Goal: Information Seeking & Learning: Find specific fact

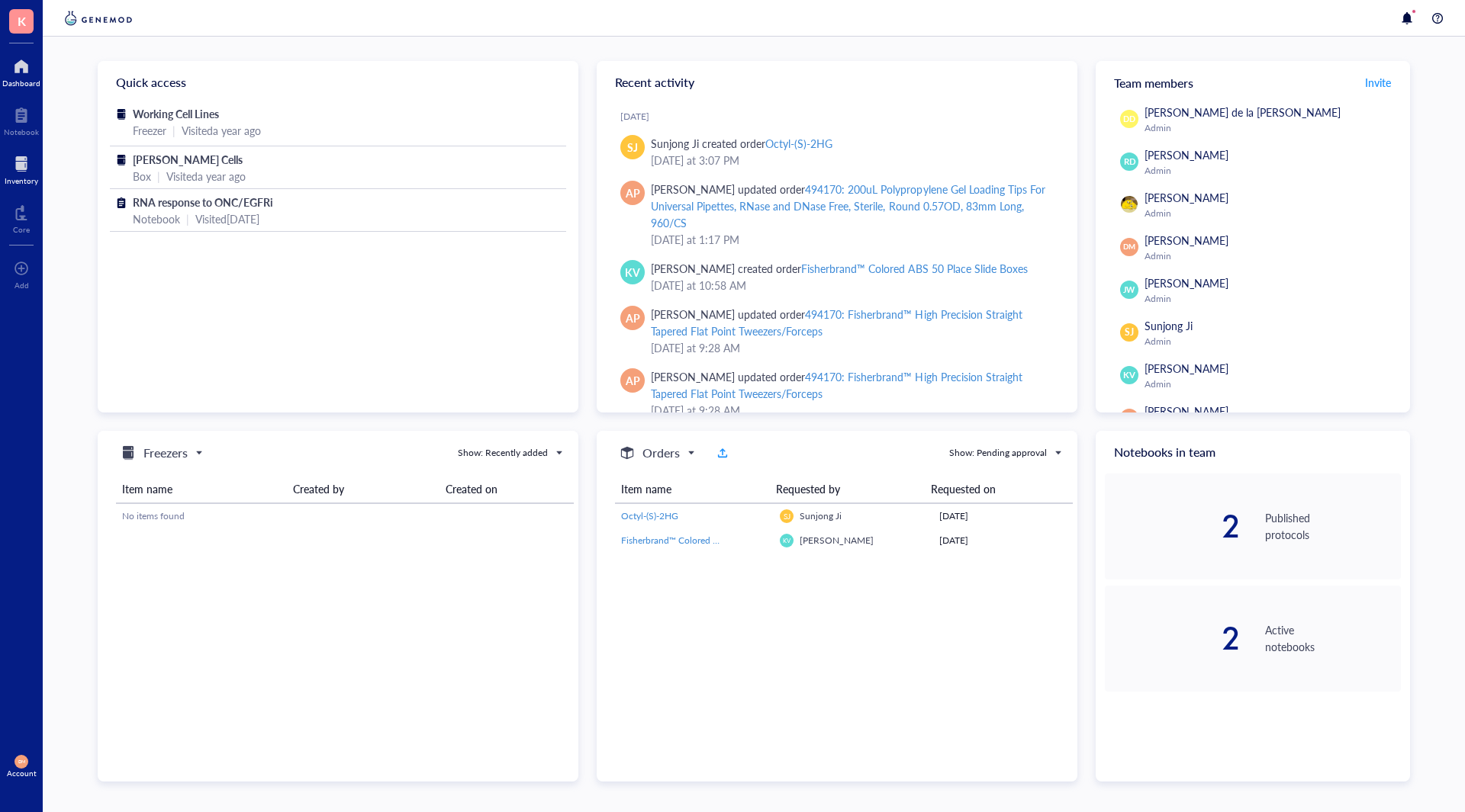
click at [18, 165] on div at bounding box center [22, 164] width 34 height 25
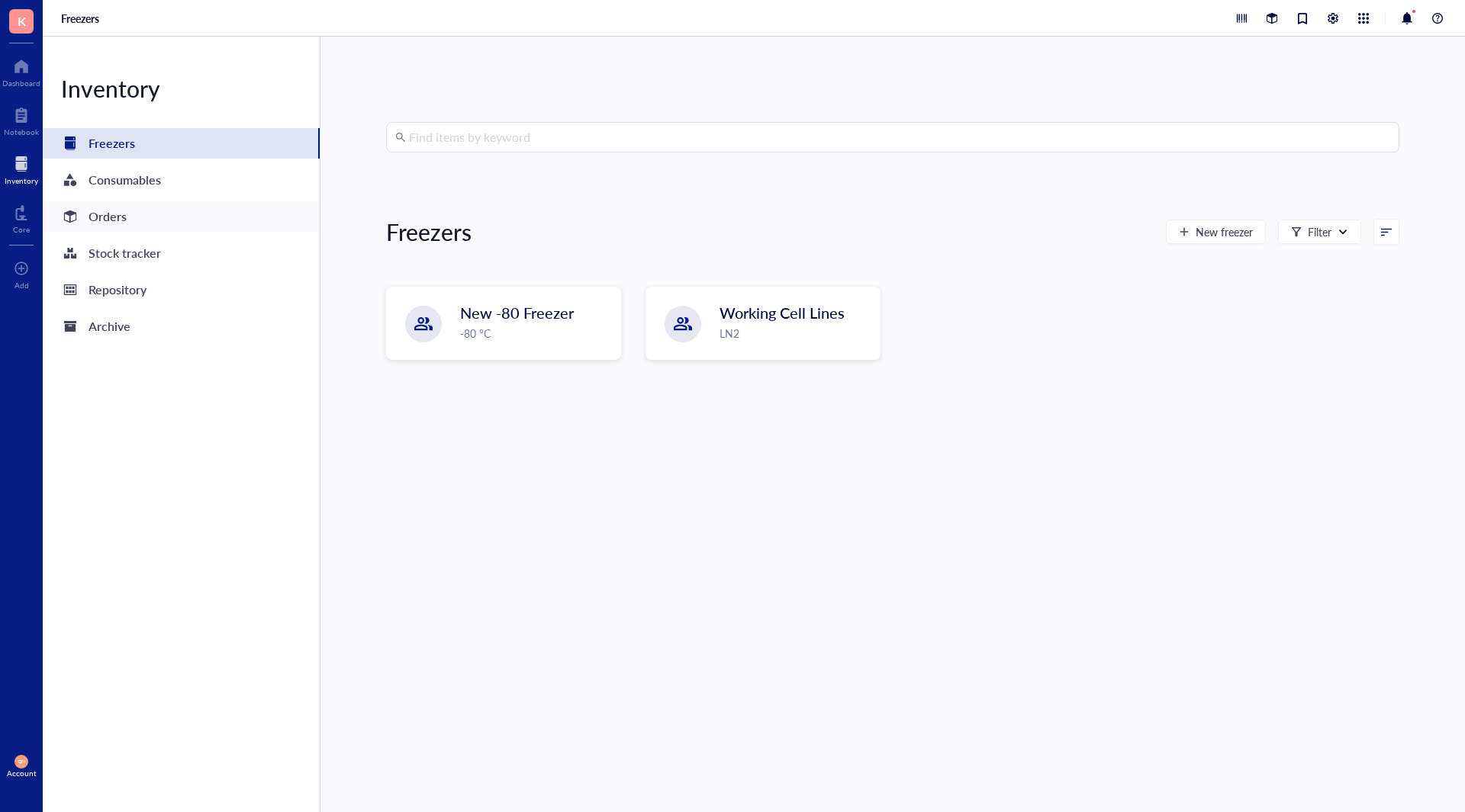
click at [101, 217] on div "Orders" at bounding box center [108, 217] width 38 height 22
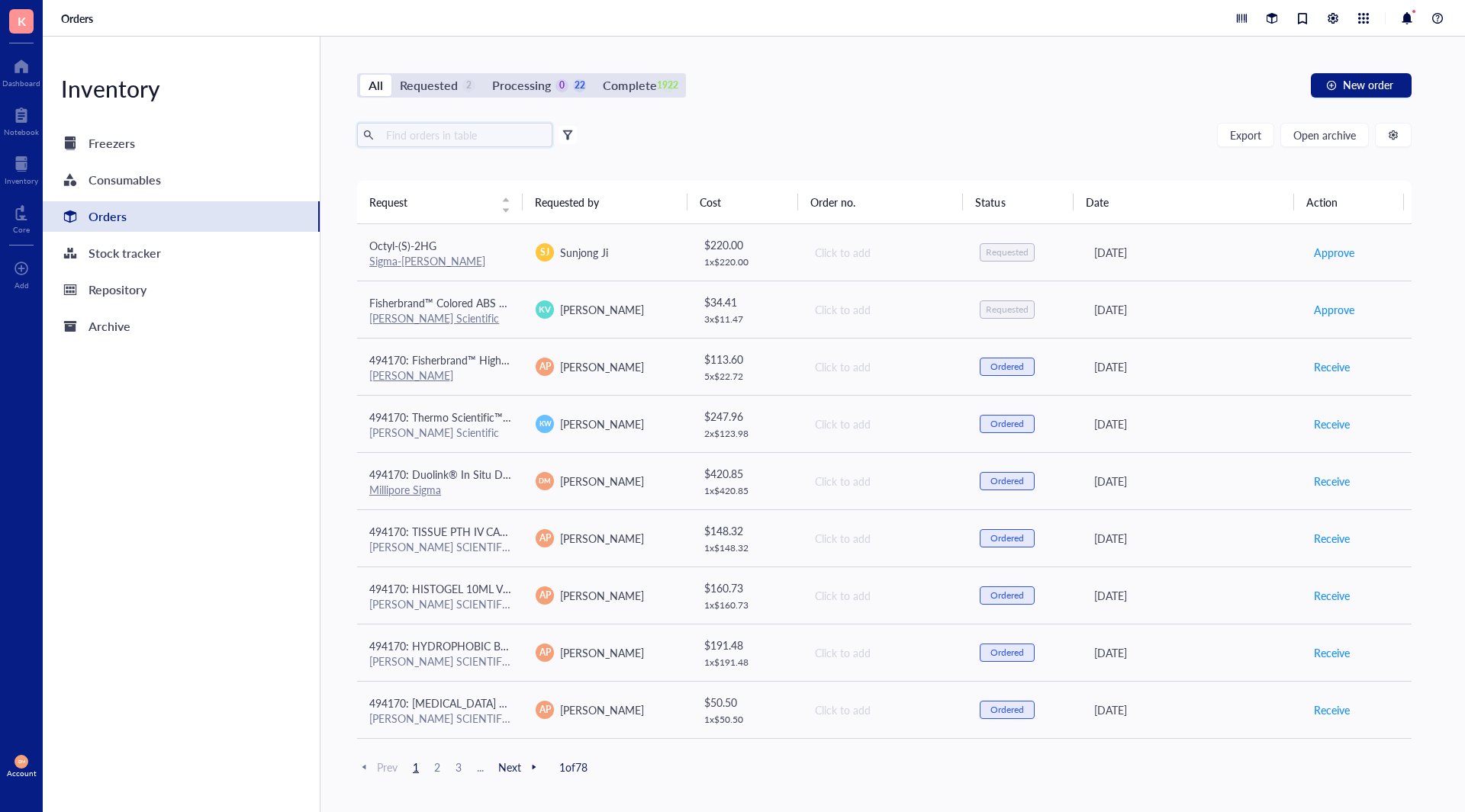
click at [481, 134] on input "text" at bounding box center [463, 135] width 166 height 23
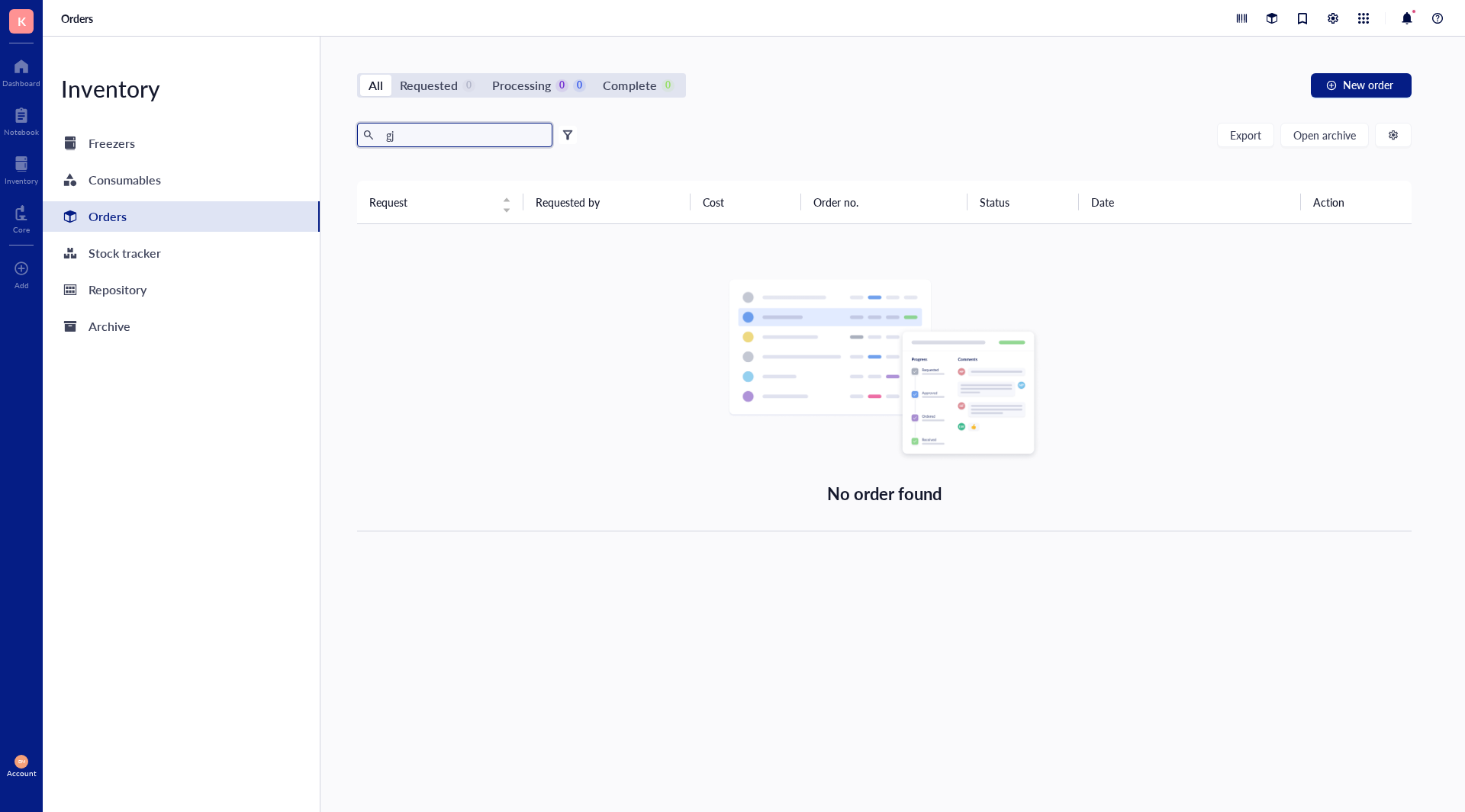
type input "g"
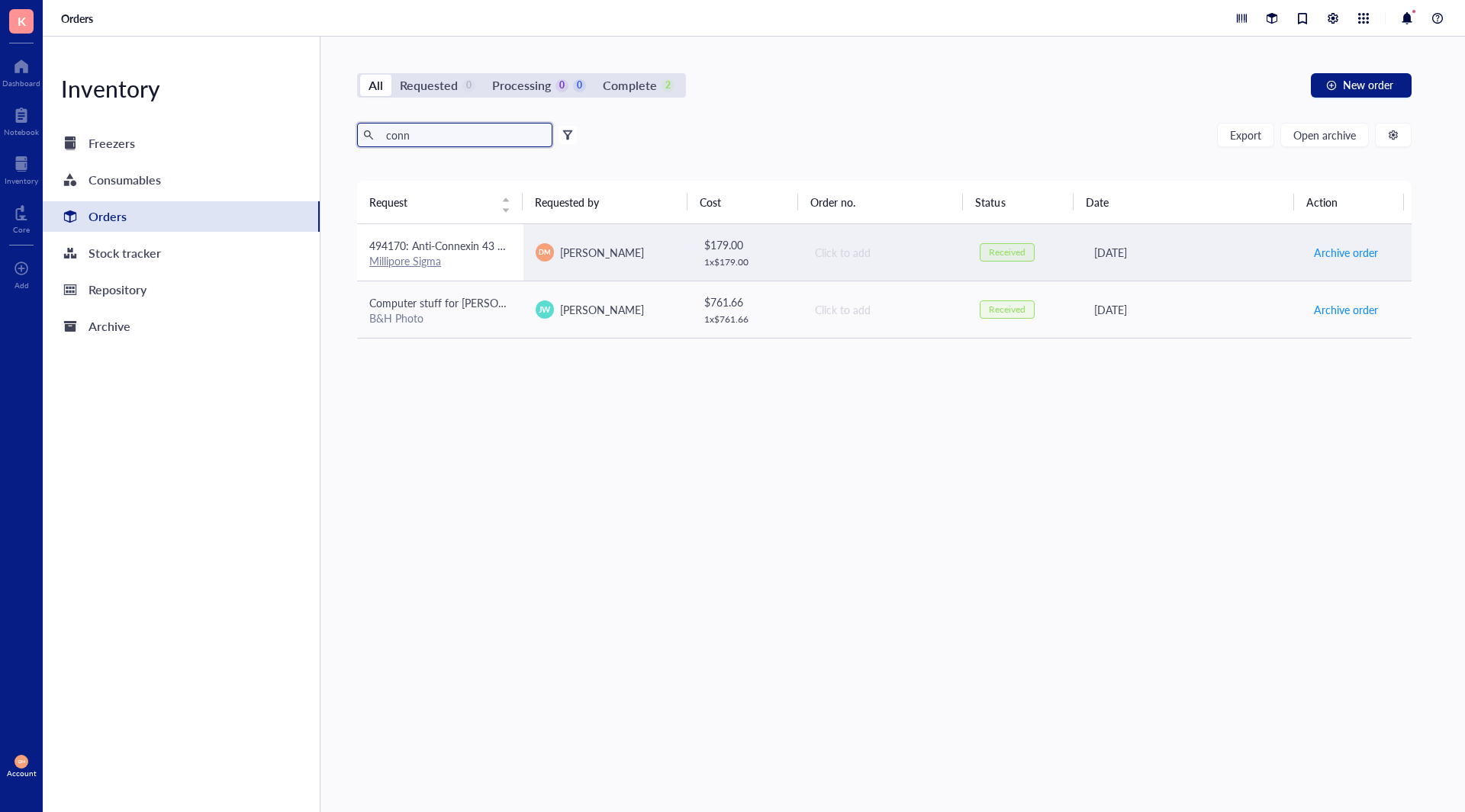
type input "conn"
click at [457, 252] on span "494170: Anti-Connexin 43 Antibody" at bounding box center [455, 246] width 171 height 15
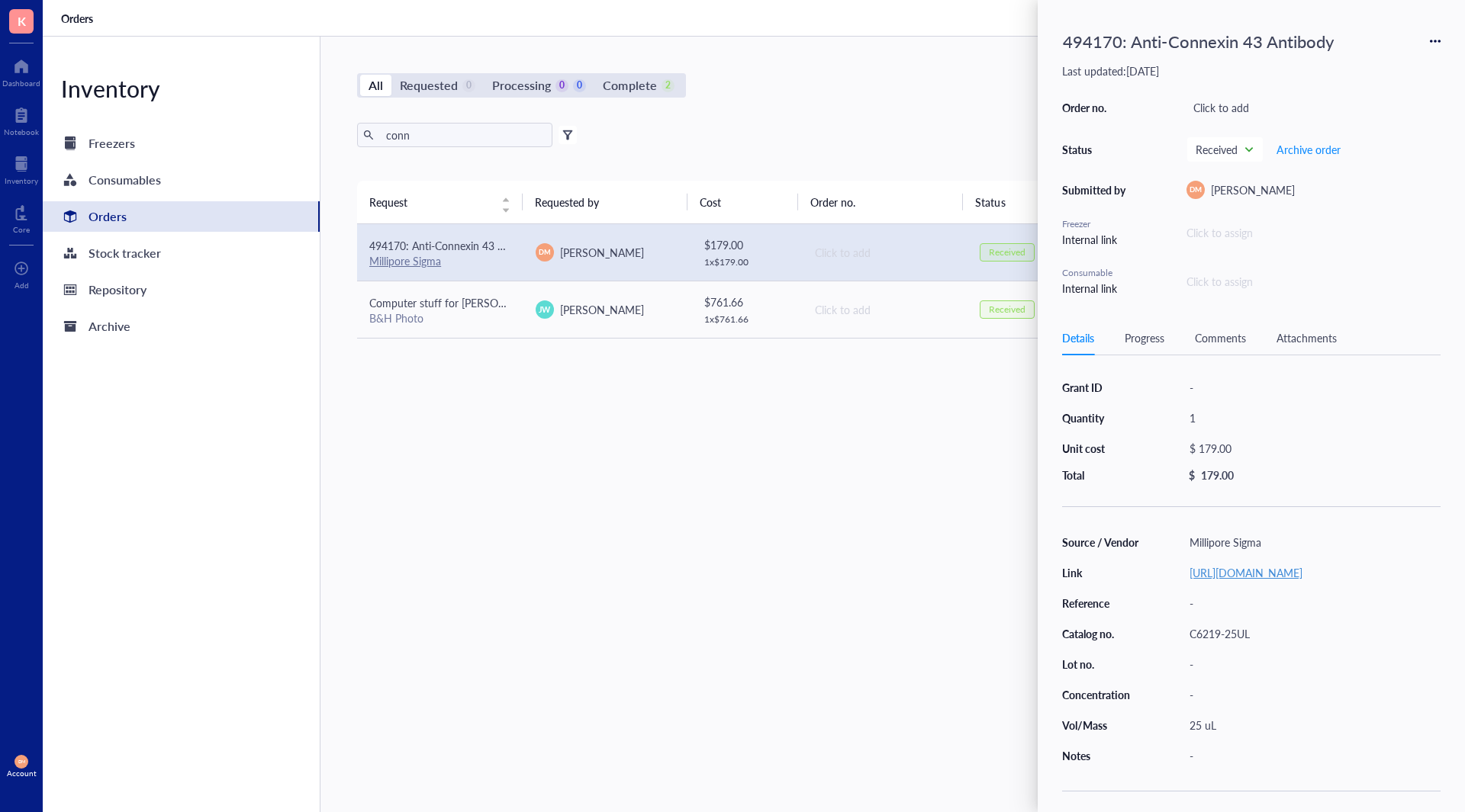
click at [1231, 570] on link "[URL][DOMAIN_NAME]" at bounding box center [1246, 573] width 113 height 15
